Goal: Transaction & Acquisition: Purchase product/service

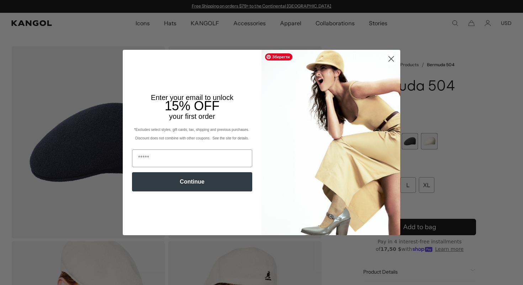
click at [391, 62] on circle "Close dialog" at bounding box center [392, 59] width 12 height 12
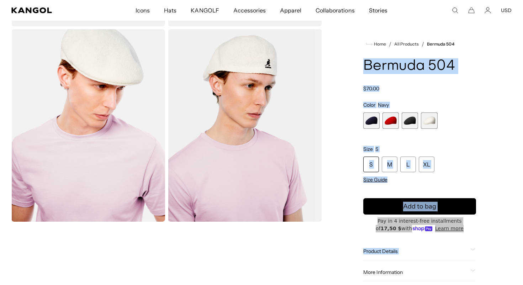
drag, startPoint x: 366, startPoint y: 65, endPoint x: 485, endPoint y: 68, distance: 119.0
click at [485, 68] on div "Home / All Products / Bermuda 504 Bermuda 504 Regular price $70.00 Regular pric…" at bounding box center [420, 125] width 184 height 583
copy product-info "Bermuda 504 Regular price $70.00 Regular price Sale price $70.00 Color Navy Pre…"
click at [387, 67] on h1 "Bermuda 504" at bounding box center [419, 66] width 113 height 16
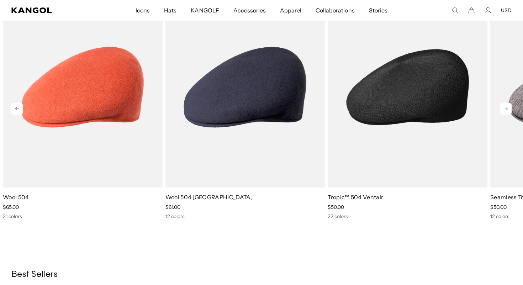
scroll to position [721, 0]
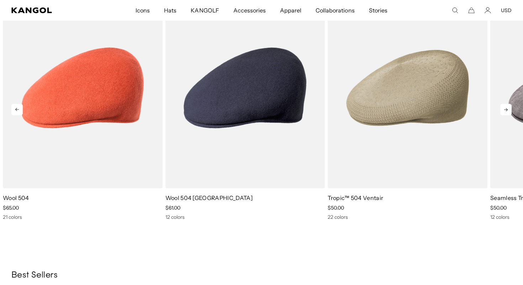
click at [509, 107] on icon at bounding box center [506, 109] width 11 height 11
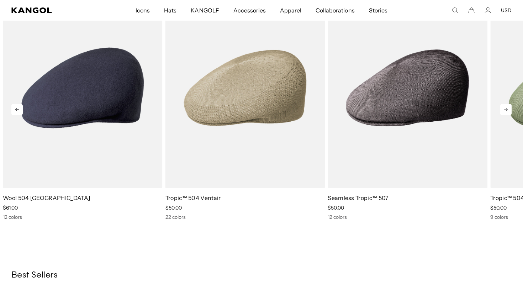
scroll to position [0, 0]
click at [509, 110] on icon at bounding box center [506, 109] width 11 height 11
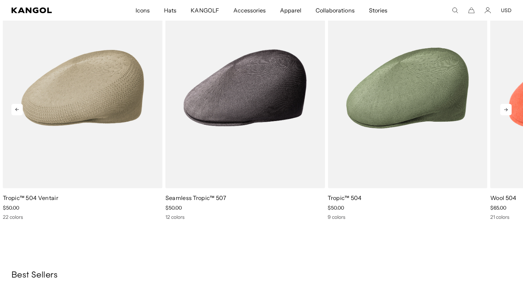
click at [509, 110] on icon at bounding box center [506, 109] width 11 height 11
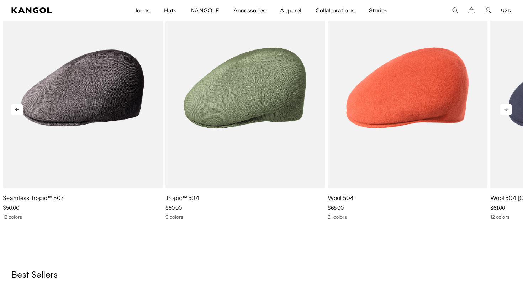
click at [509, 110] on icon at bounding box center [506, 109] width 11 height 11
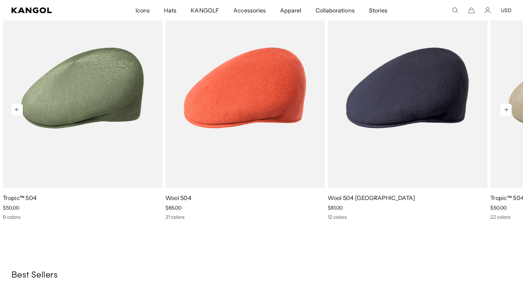
click at [510, 112] on icon at bounding box center [506, 109] width 11 height 11
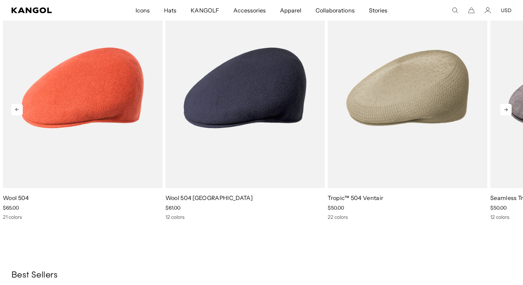
click at [508, 111] on icon at bounding box center [506, 109] width 11 height 11
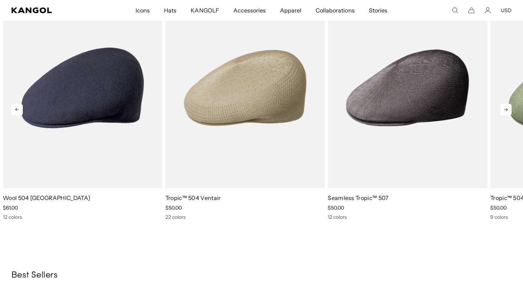
click at [508, 111] on icon at bounding box center [506, 109] width 11 height 11
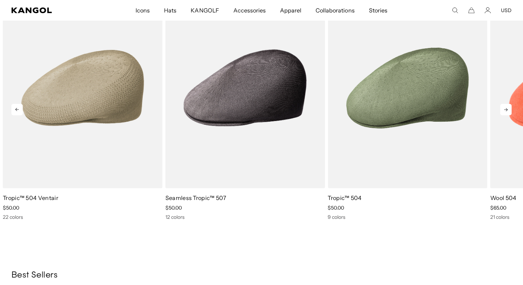
click at [508, 111] on icon at bounding box center [506, 109] width 11 height 11
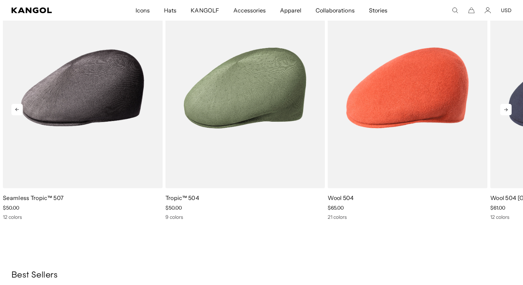
click at [508, 111] on icon at bounding box center [506, 109] width 11 height 11
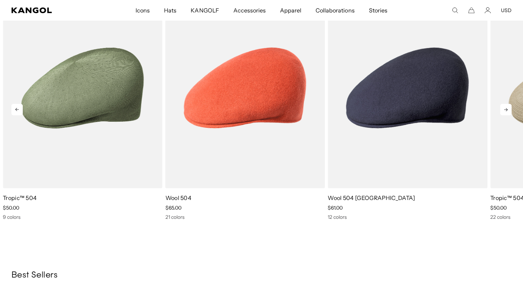
scroll to position [0, 0]
click at [508, 111] on icon at bounding box center [506, 109] width 11 height 11
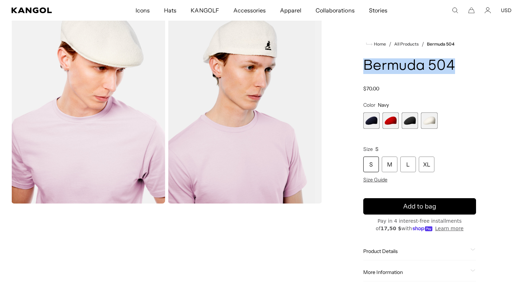
drag, startPoint x: 363, startPoint y: 69, endPoint x: 455, endPoint y: 67, distance: 91.9
click at [455, 67] on h1 "Bermuda 504" at bounding box center [419, 66] width 113 height 16
click at [365, 123] on span "1 of 4" at bounding box center [371, 121] width 16 height 16
click at [370, 118] on span "1 of 4" at bounding box center [371, 121] width 16 height 16
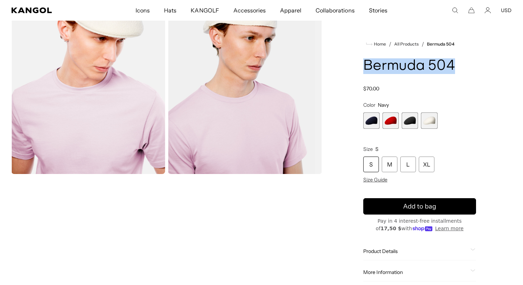
scroll to position [157, 0]
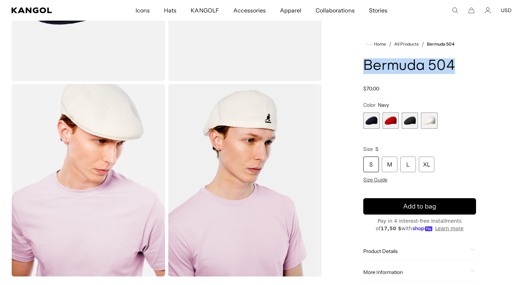
click at [393, 125] on span "2 of 4" at bounding box center [391, 121] width 16 height 16
click at [413, 120] on span "3 of 4" at bounding box center [410, 121] width 16 height 16
click at [422, 121] on span "4 of 4" at bounding box center [429, 121] width 16 height 16
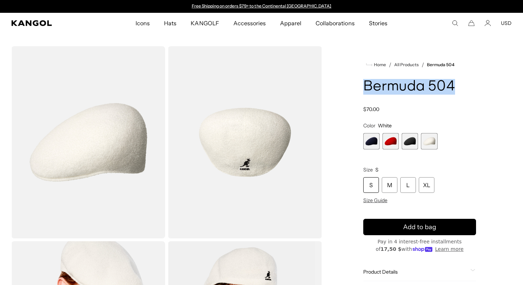
click at [417, 83] on h1 "Bermuda 504" at bounding box center [419, 87] width 113 height 16
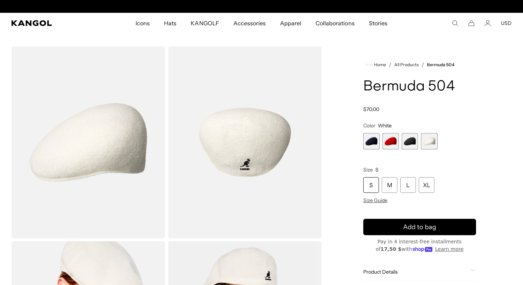
scroll to position [0, 147]
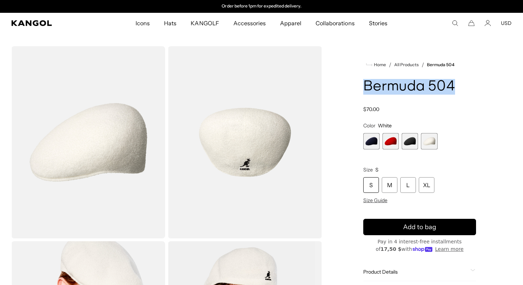
drag, startPoint x: 455, startPoint y: 84, endPoint x: 347, endPoint y: 84, distance: 107.9
copy h1 "Bermuda 504"
click at [456, 22] on icon "Search here" at bounding box center [455, 23] width 6 height 6
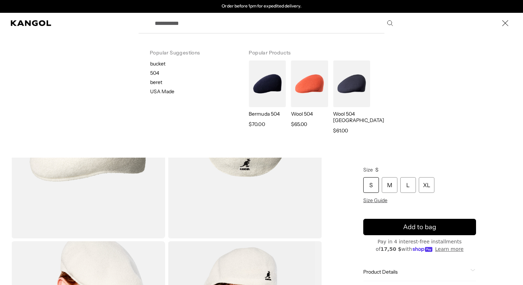
paste input "**********"
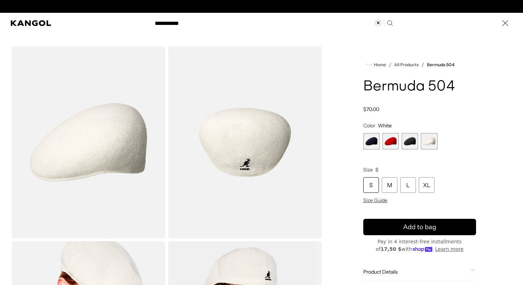
scroll to position [0, 0]
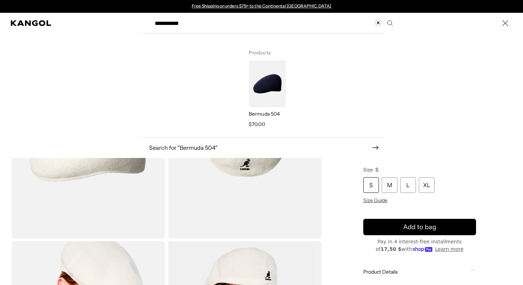
type input "**********"
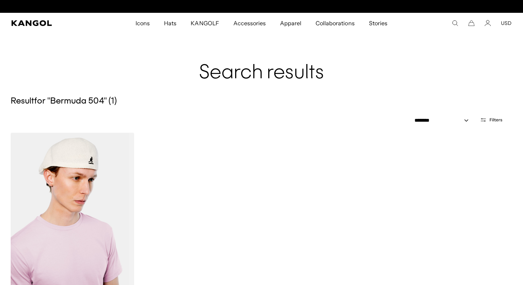
scroll to position [0, 147]
